Goal: Information Seeking & Learning: Learn about a topic

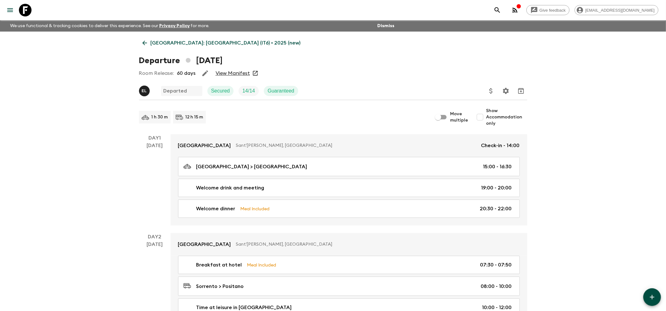
click at [144, 38] on link "[GEOGRAPHIC_DATA]: [GEOGRAPHIC_DATA] (IT6) • 2025 (new)" at bounding box center [221, 43] width 165 height 13
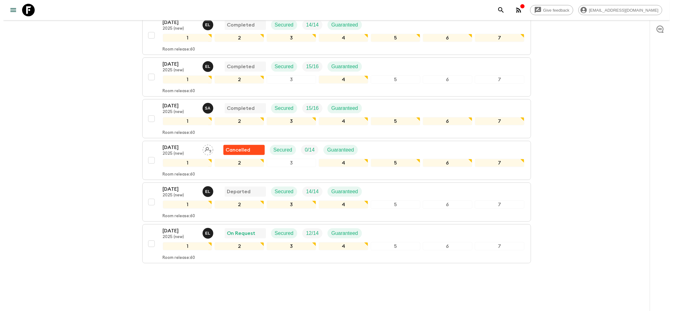
scroll to position [257, 0]
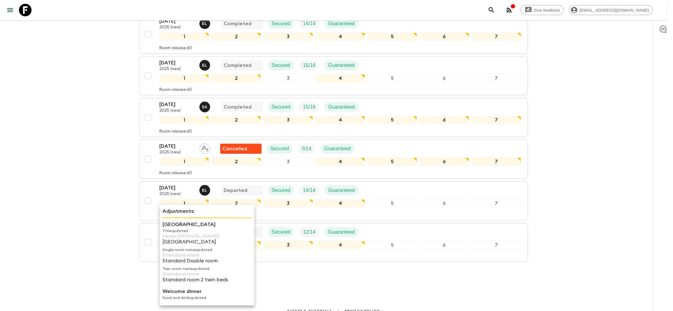
click at [173, 222] on p "[GEOGRAPHIC_DATA]" at bounding box center [206, 224] width 89 height 8
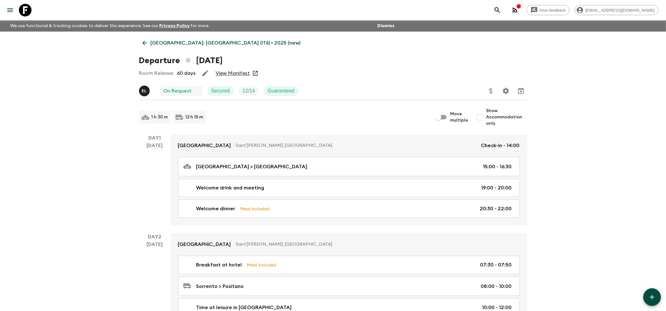
click at [231, 69] on div "Room Release: 60 days View Manifest" at bounding box center [333, 73] width 389 height 13
click at [230, 69] on div "Room Release: 60 days View Manifest" at bounding box center [333, 73] width 389 height 13
click at [228, 73] on link "View Manifest" at bounding box center [233, 73] width 34 height 6
click at [143, 42] on icon at bounding box center [144, 42] width 7 height 7
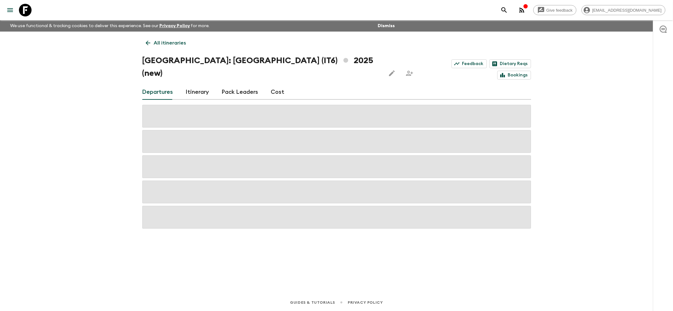
click at [146, 42] on icon at bounding box center [147, 42] width 7 height 7
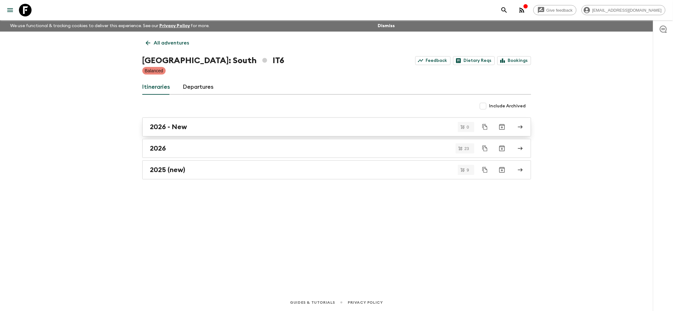
click at [178, 123] on h2 "2026 - New" at bounding box center [168, 127] width 37 height 8
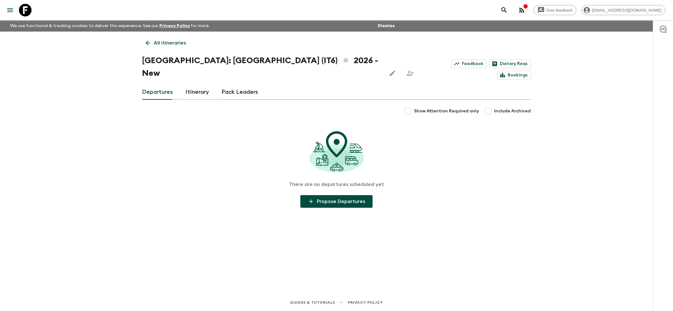
click at [148, 44] on icon at bounding box center [147, 42] width 7 height 7
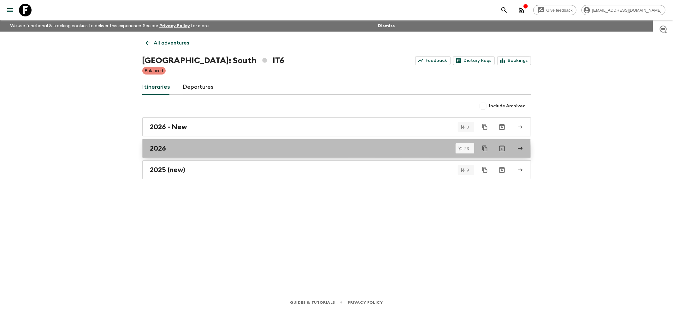
click at [164, 153] on link "2026" at bounding box center [336, 148] width 389 height 19
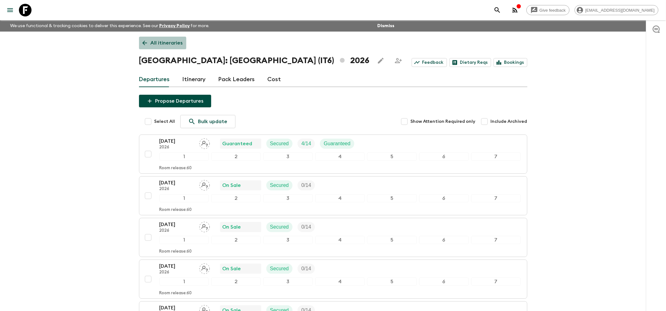
click at [145, 47] on link "All itineraries" at bounding box center [162, 43] width 47 height 13
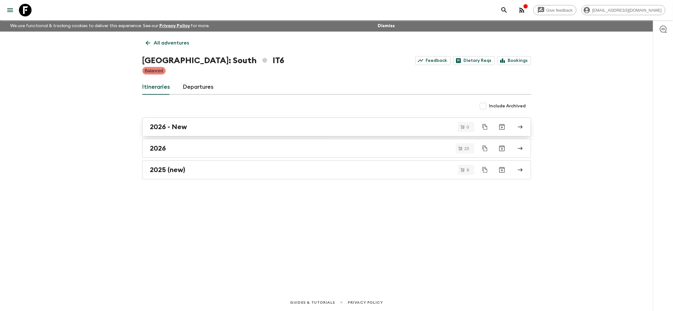
click at [172, 129] on h2 "2026 - New" at bounding box center [168, 127] width 37 height 8
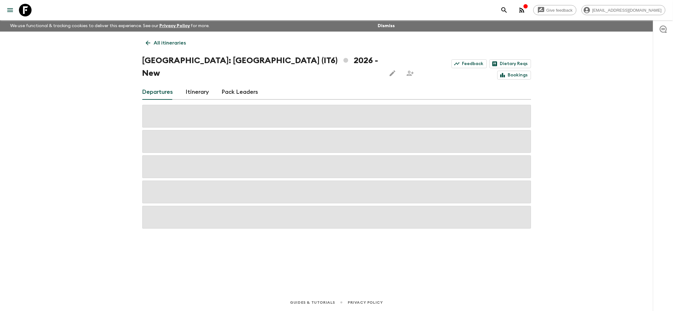
click at [149, 44] on icon at bounding box center [147, 42] width 7 height 7
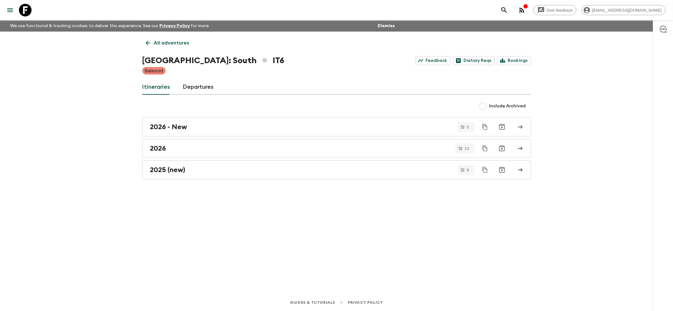
click at [148, 43] on icon at bounding box center [147, 42] width 7 height 7
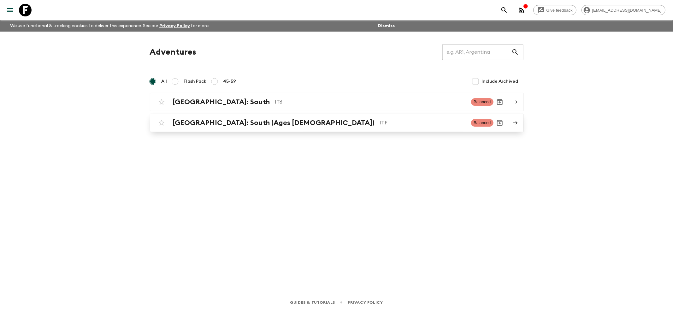
click at [182, 127] on h2 "[GEOGRAPHIC_DATA]: South (Ages [DEMOGRAPHIC_DATA])" at bounding box center [274, 123] width 202 height 8
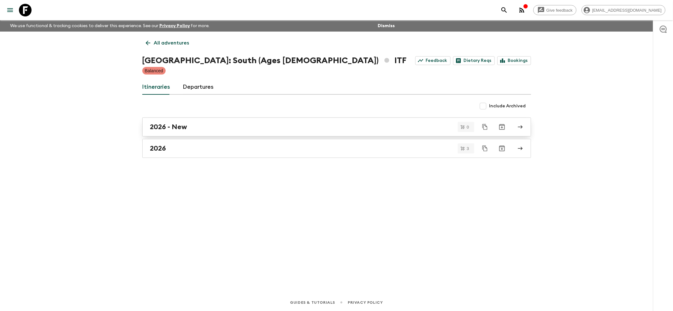
click at [175, 129] on h2 "2026 - New" at bounding box center [168, 127] width 37 height 8
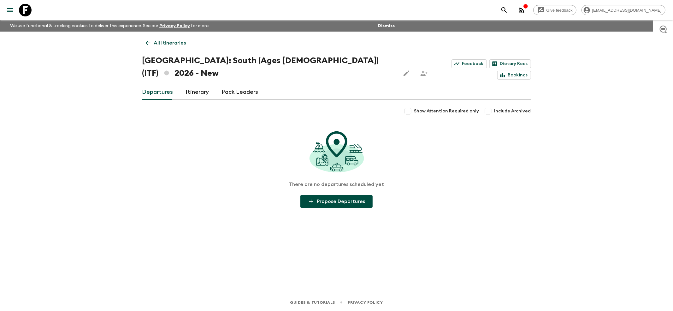
click at [148, 44] on icon at bounding box center [147, 42] width 7 height 7
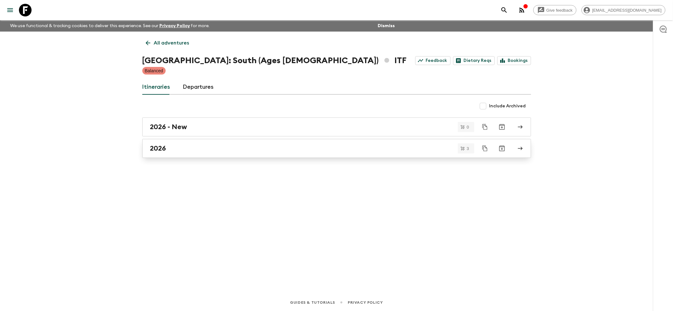
click at [182, 153] on link "2026" at bounding box center [336, 148] width 389 height 19
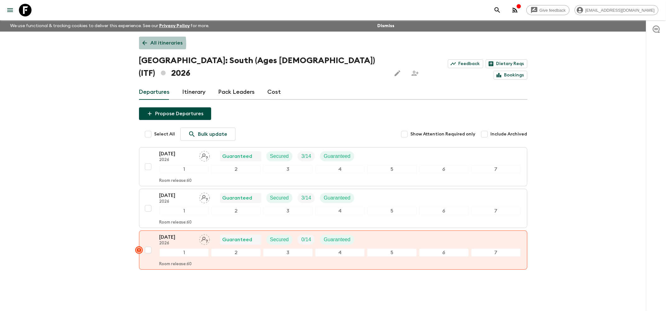
click at [144, 44] on icon at bounding box center [144, 42] width 7 height 7
